Goal: Communication & Community: Answer question/provide support

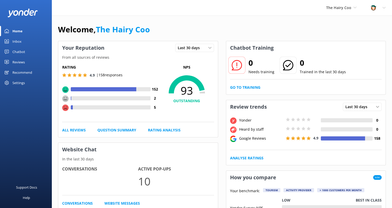
click at [18, 40] on div "Inbox" at bounding box center [16, 41] width 9 height 10
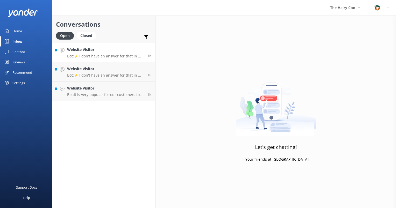
click at [92, 60] on link "Website Visitor Bot: ⚡ I don't have an answer for that in my knowledge base. Pl…" at bounding box center [103, 52] width 103 height 19
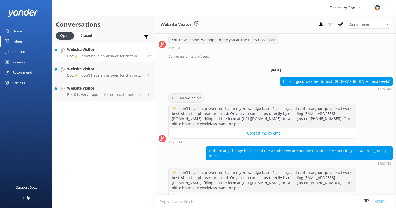
scroll to position [275, 0]
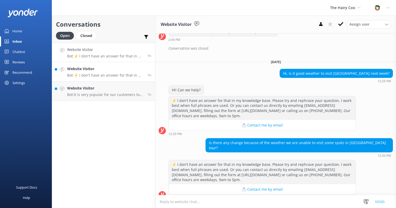
click at [87, 74] on p "Bot: ⚡ I don't have an answer for that in my knowledge base. Please try and rep…" at bounding box center [105, 75] width 76 height 5
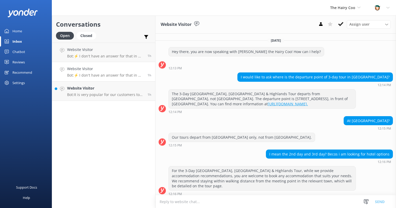
scroll to position [61, 0]
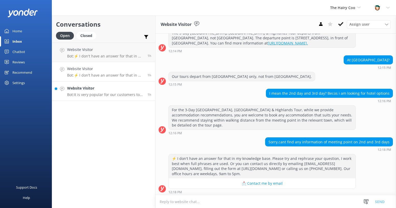
click at [96, 93] on p "Bot: It is very popular for our customers to do both the 1-Day [GEOGRAPHIC_DATA…" at bounding box center [105, 94] width 76 height 5
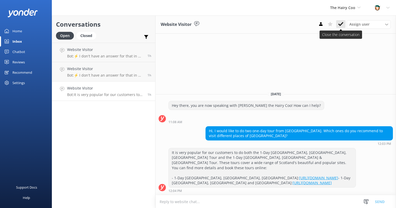
click at [342, 25] on icon at bounding box center [340, 23] width 5 height 5
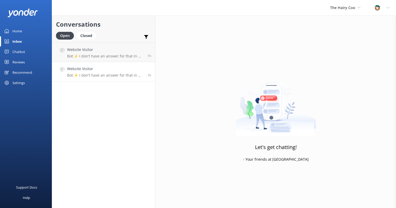
click at [83, 75] on p "Bot: ⚡ I don't have an answer for that in my knowledge base. Please try and rep…" at bounding box center [105, 75] width 76 height 5
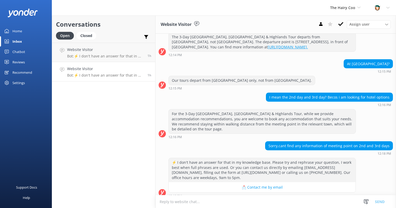
scroll to position [61, 0]
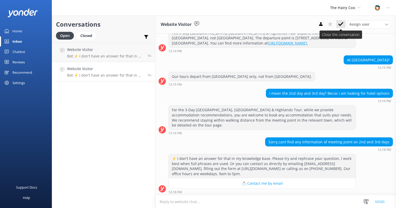
click at [343, 24] on button at bounding box center [340, 24] width 9 height 8
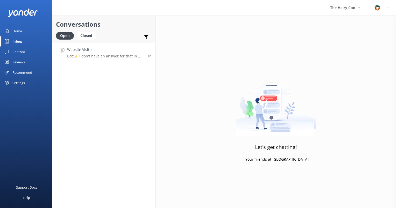
click at [107, 51] on h4 "Website Visitor" at bounding box center [105, 50] width 76 height 6
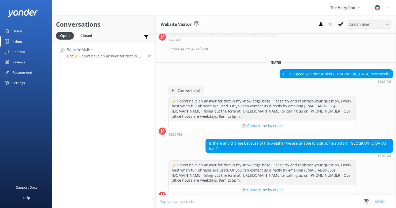
scroll to position [275, 0]
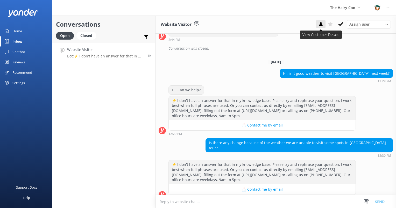
click at [319, 24] on icon at bounding box center [320, 23] width 5 height 5
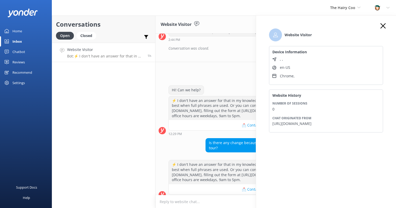
click at [384, 28] on use at bounding box center [382, 25] width 5 height 5
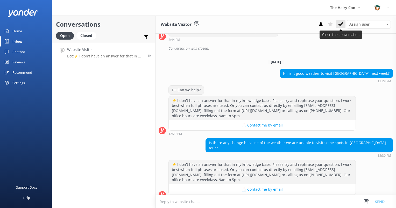
click at [340, 24] on icon at bounding box center [340, 23] width 5 height 5
